Goal: Task Accomplishment & Management: Manage account settings

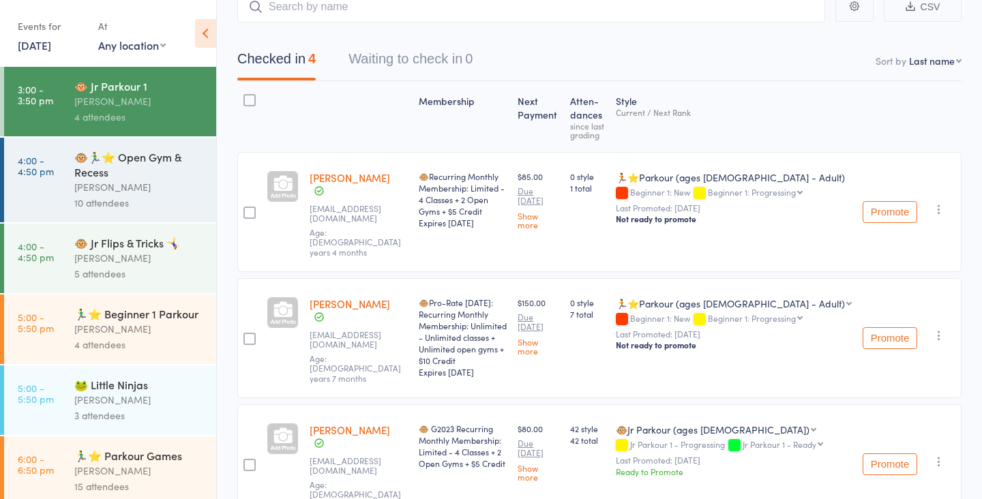
scroll to position [207, 0]
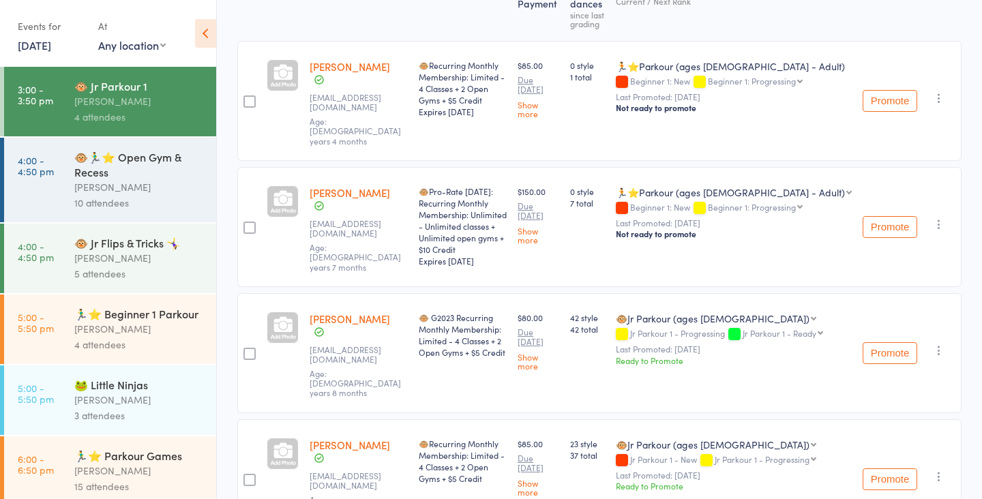
click at [327, 438] on link "[PERSON_NAME]" at bounding box center [350, 445] width 80 height 14
click at [116, 201] on div "10 attendees" at bounding box center [139, 203] width 130 height 16
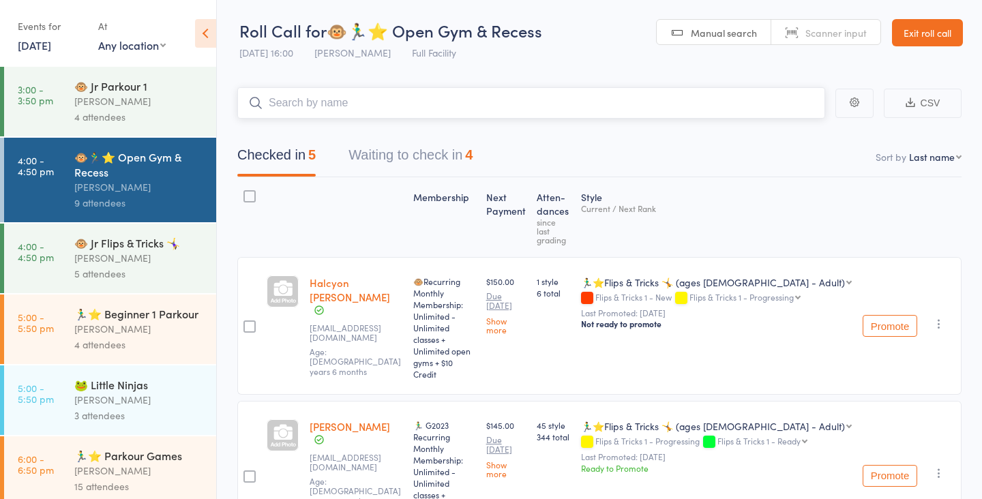
click at [421, 161] on button "Waiting to check in 4" at bounding box center [410, 158] width 124 height 36
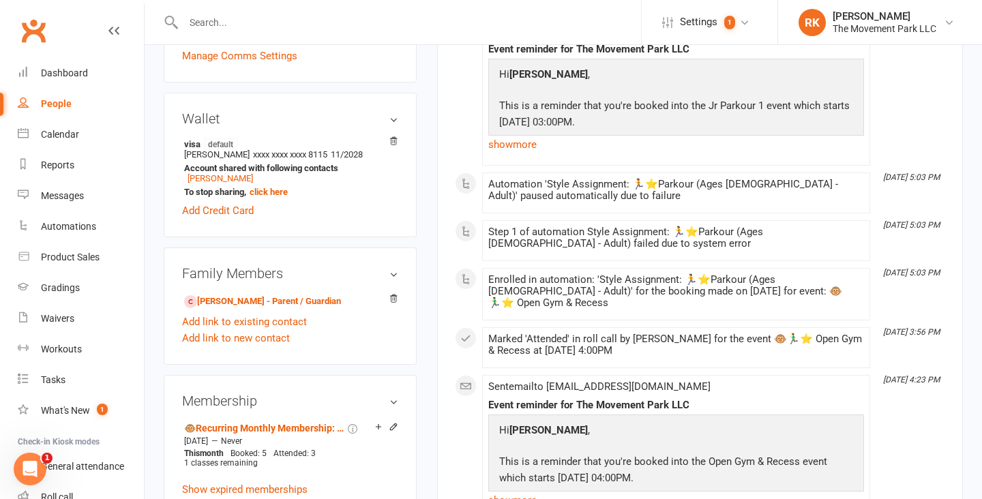
scroll to position [640, 0]
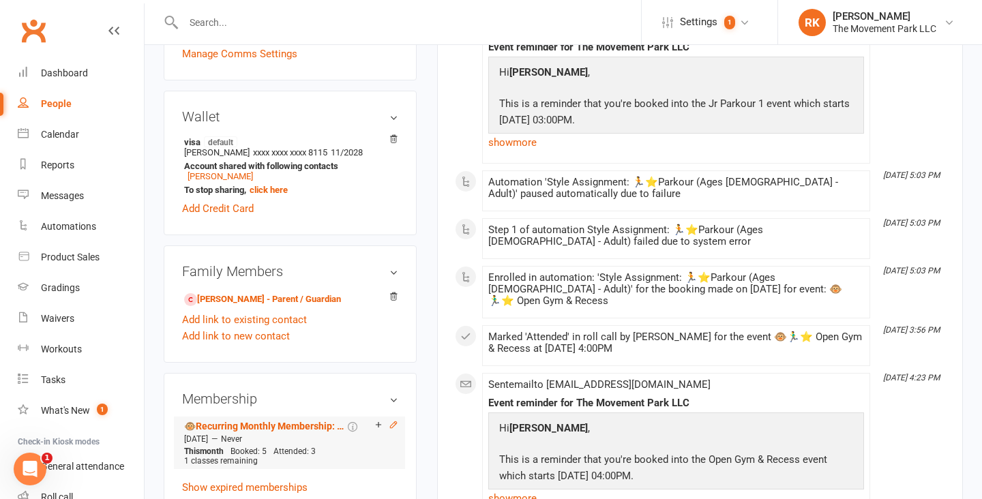
click at [397, 420] on icon at bounding box center [394, 425] width 10 height 10
